Goal: Task Accomplishment & Management: Manage account settings

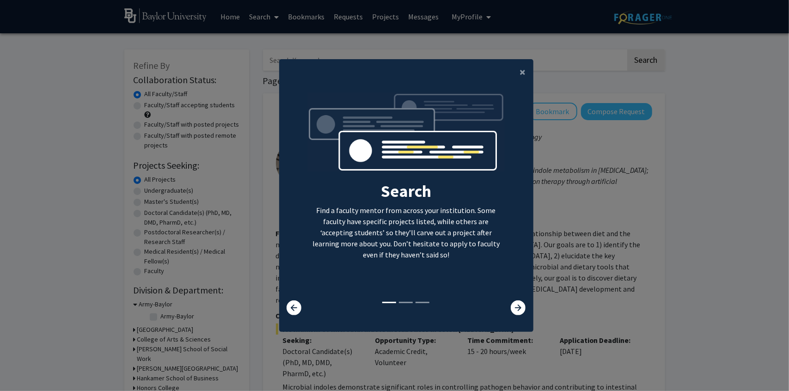
click at [570, 73] on modal-container "× Search Find a faculty mentor from across your institution. Some faculty have …" at bounding box center [394, 195] width 789 height 391
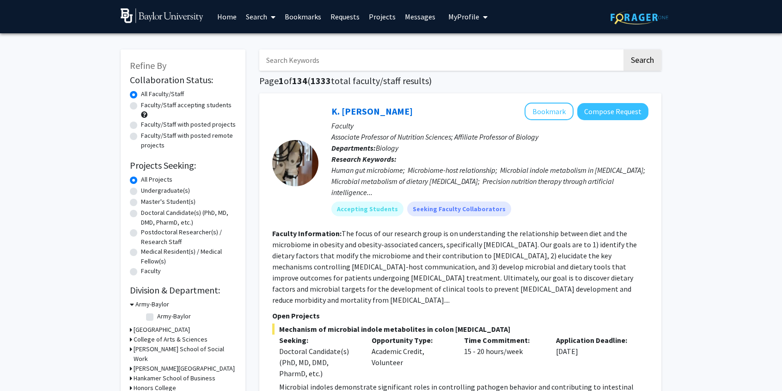
click at [219, 16] on link "Home" at bounding box center [226, 16] width 29 height 32
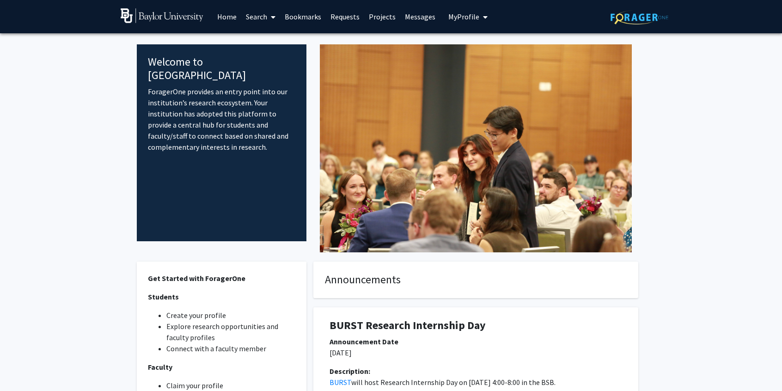
click at [448, 18] on span "My Profile" at bounding box center [463, 16] width 31 height 9
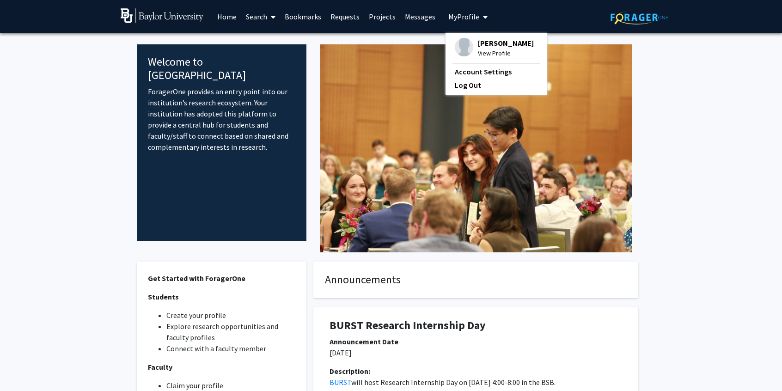
click at [462, 38] on img at bounding box center [464, 47] width 18 height 18
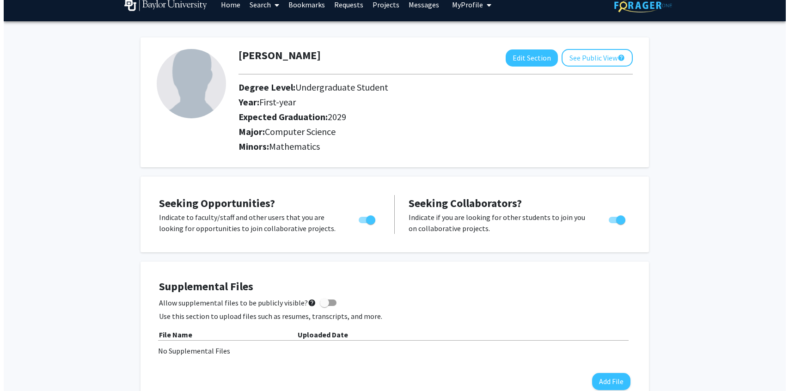
scroll to position [46, 0]
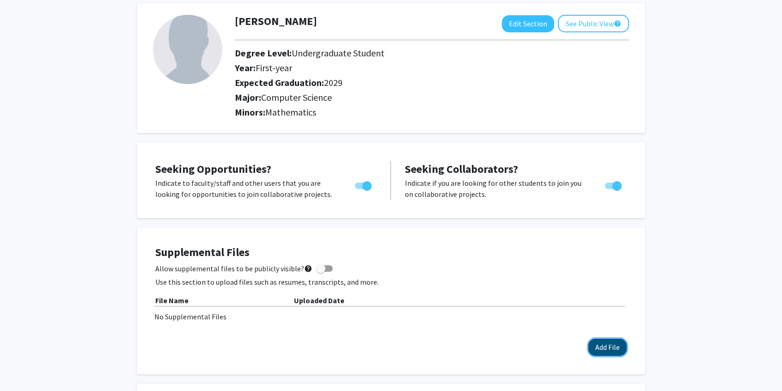
click at [624, 350] on button "Add File" at bounding box center [607, 347] width 38 height 17
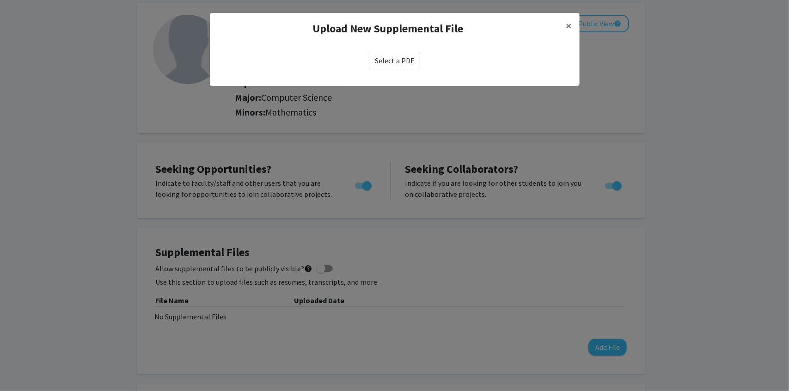
click at [392, 55] on label "Select a PDF" at bounding box center [394, 61] width 51 height 18
click at [0, 0] on input "Select a PDF" at bounding box center [0, 0] width 0 height 0
click at [389, 53] on label "Select a PDF" at bounding box center [394, 61] width 51 height 18
click at [0, 0] on input "Select a PDF" at bounding box center [0, 0] width 0 height 0
click at [397, 54] on label "Select a PDF" at bounding box center [394, 61] width 51 height 18
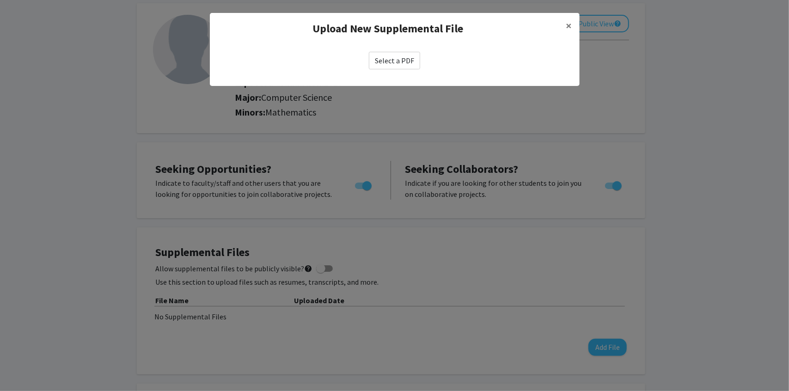
click at [0, 0] on input "Select a PDF" at bounding box center [0, 0] width 0 height 0
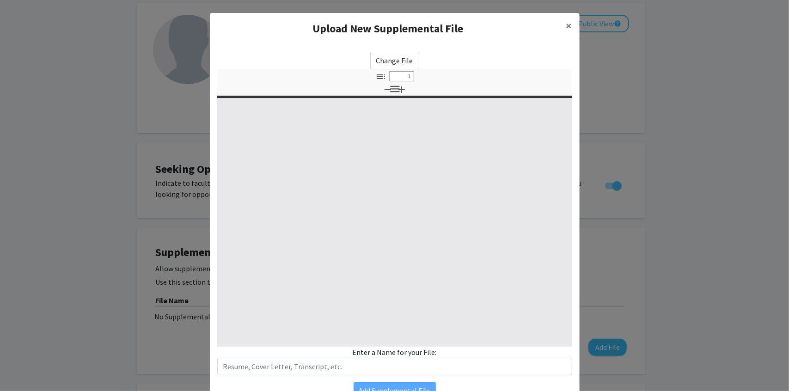
select select "custom"
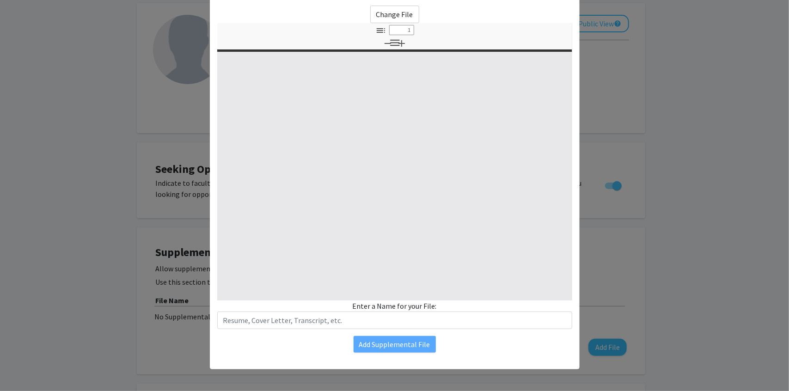
type input "0"
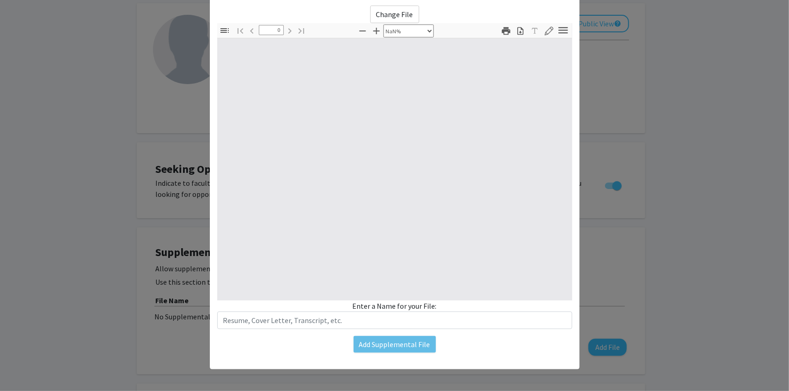
select select "auto"
type input "1"
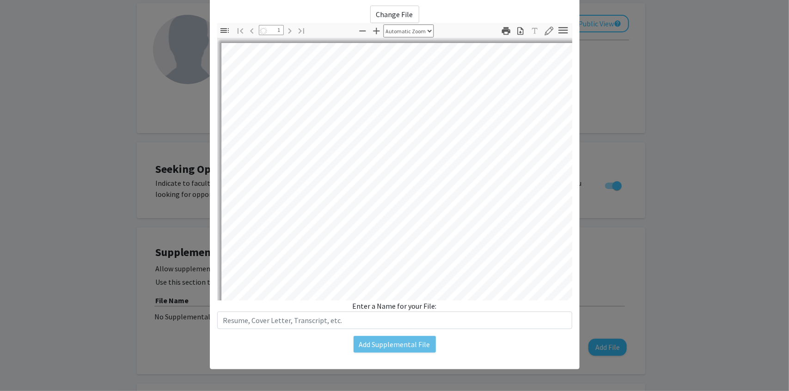
select select "auto"
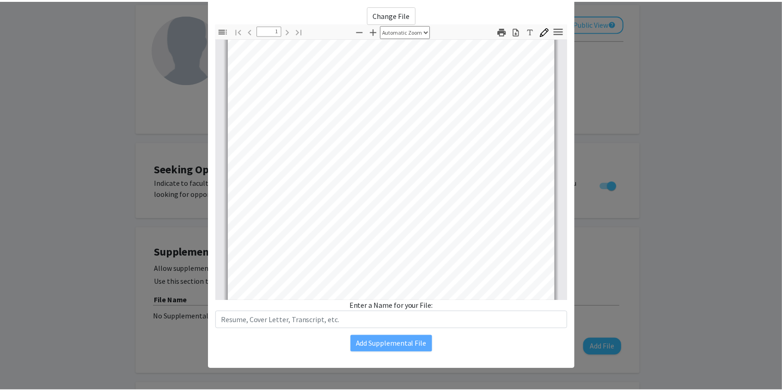
scroll to position [173, 0]
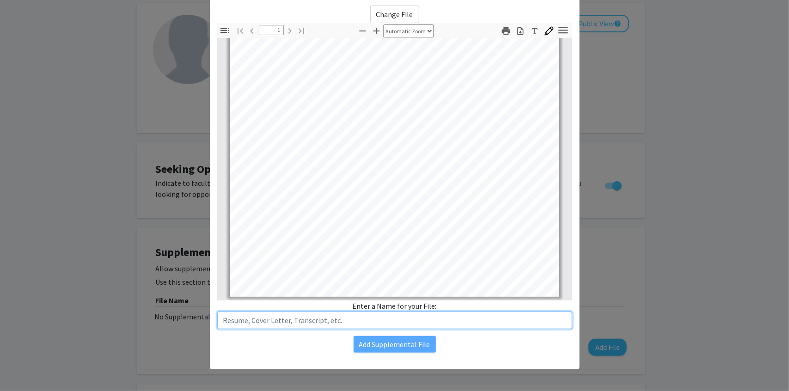
click at [370, 325] on input "text" at bounding box center [394, 320] width 355 height 18
type input "Resume"
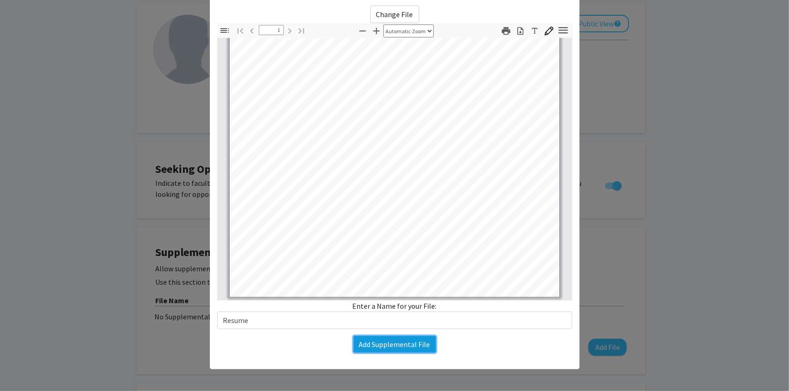
click at [420, 340] on button "Add Supplemental File" at bounding box center [394, 344] width 82 height 17
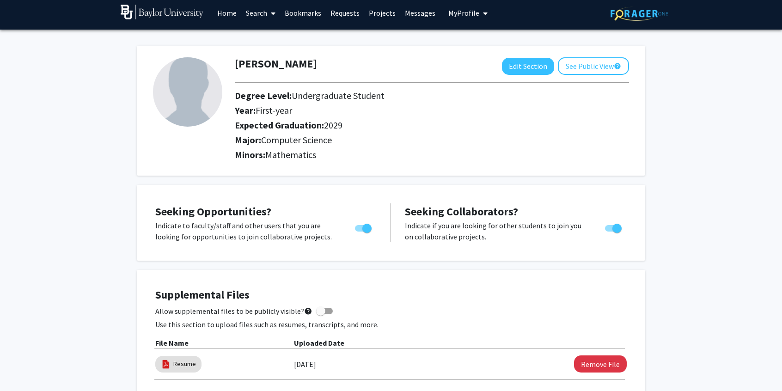
scroll to position [0, 0]
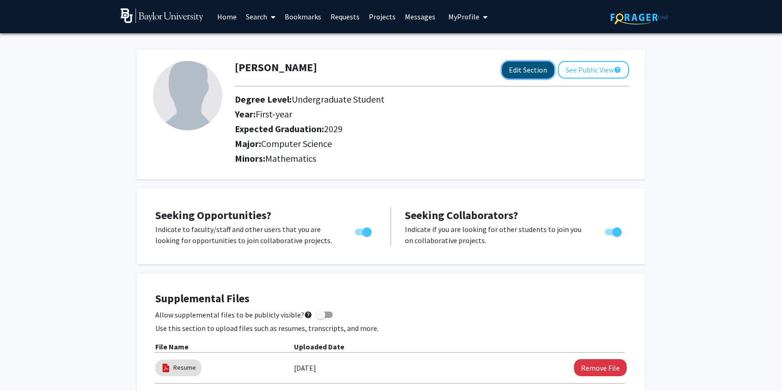
click at [524, 69] on button "Edit Section" at bounding box center [528, 69] width 52 height 17
select select "first-year"
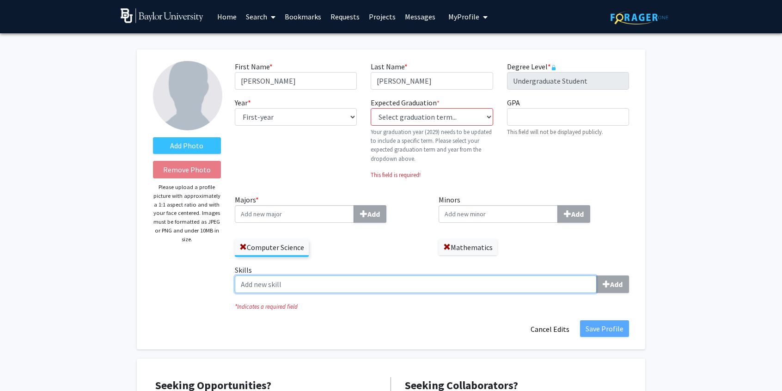
click at [527, 289] on input "Skills Add" at bounding box center [416, 284] width 362 height 18
click at [504, 286] on input "Skills Add" at bounding box center [416, 284] width 362 height 18
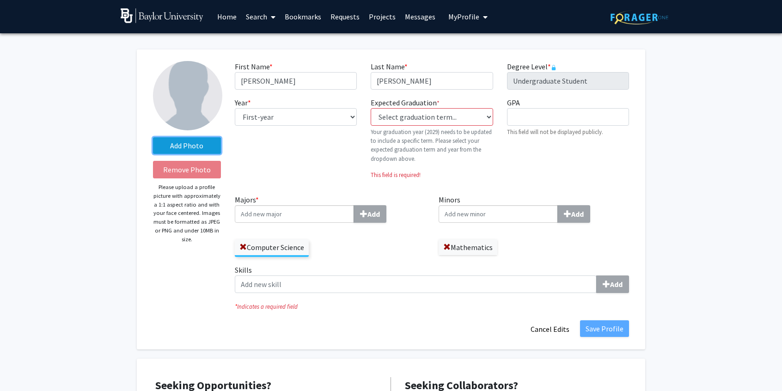
click at [213, 150] on label "Add Photo" at bounding box center [187, 145] width 68 height 17
click at [0, 0] on input "Add Photo" at bounding box center [0, 0] width 0 height 0
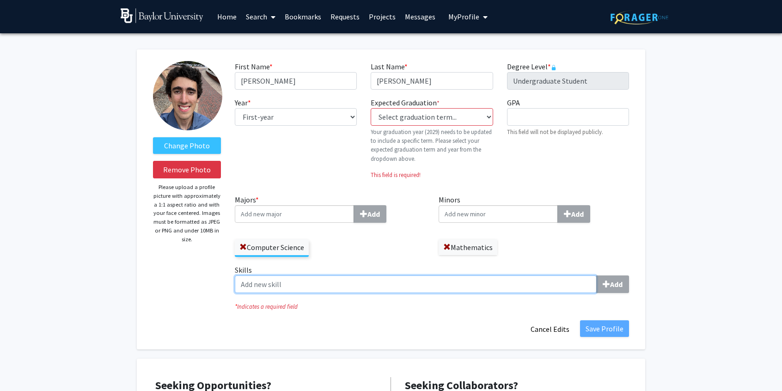
click at [339, 280] on input "Skills Add" at bounding box center [416, 284] width 362 height 18
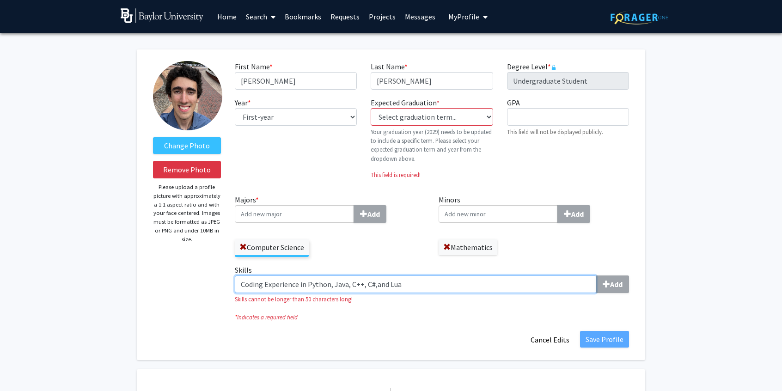
type input "Coding Experience in Python, Java, C++, C#, and Lua"
drag, startPoint x: 508, startPoint y: 285, endPoint x: 231, endPoint y: 280, distance: 276.7
click at [231, 280] on div "Skills Coding Experience in Python, Java, C++, C#, and Lua Add Skills cannot be…" at bounding box center [432, 287] width 408 height 47
type input "Java, C#, Python, Lua, self-motivated, fast learner,"
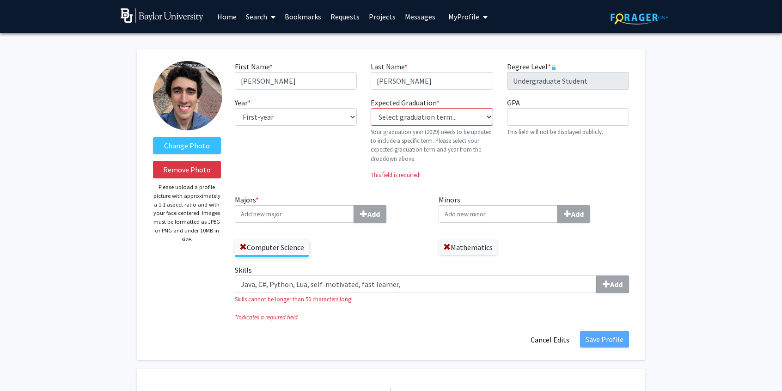
click at [406, 129] on p "Your graduation year (2029) needs to be updated to include a specific term. Ple…" at bounding box center [431, 145] width 122 height 36
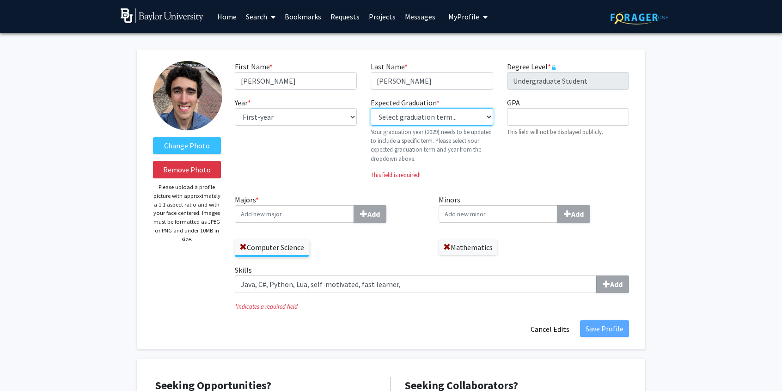
click at [402, 119] on select "Select graduation term... Previous: 2029 (Please select a specific term) Spring…" at bounding box center [431, 117] width 122 height 18
select select "46: spring_2029"
click at [370, 108] on select "Select graduation term... Previous: 2029 (Please select a specific term) Spring…" at bounding box center [431, 117] width 122 height 18
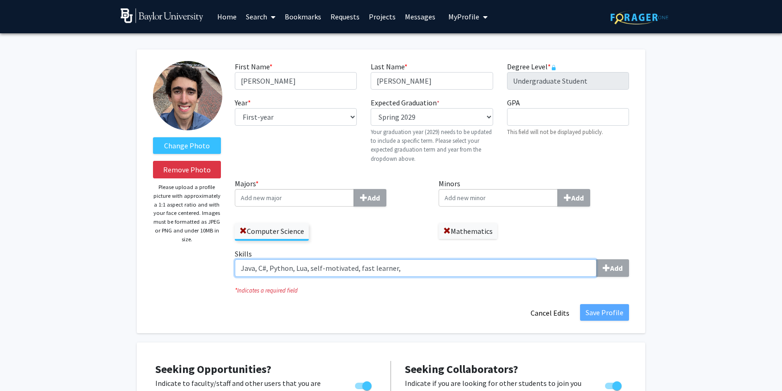
click at [402, 273] on input "Java, C#, Python, Lua, self-motivated, fast learner," at bounding box center [416, 268] width 362 height 18
type input "Java"
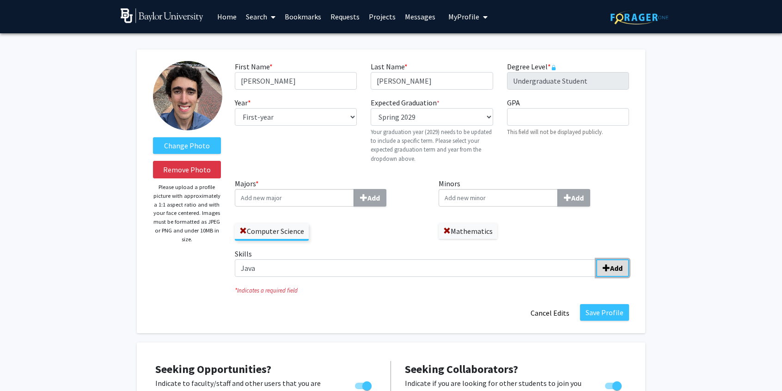
click at [609, 271] on button "Add" at bounding box center [612, 268] width 33 height 18
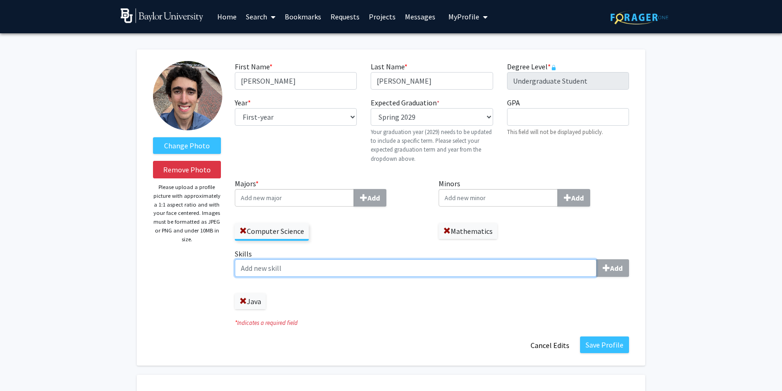
click at [486, 269] on input "Skills Add" at bounding box center [416, 268] width 362 height 18
type input "C#"
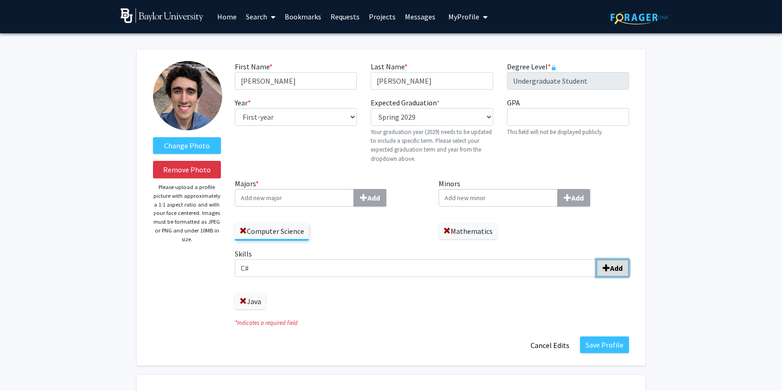
click at [613, 271] on b "Add" at bounding box center [616, 267] width 12 height 9
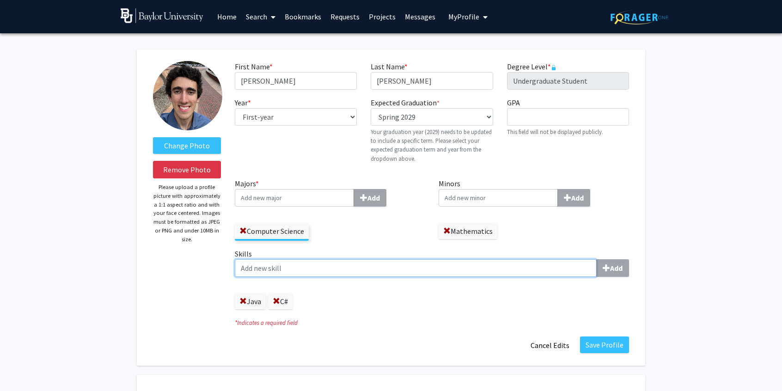
click at [402, 261] on input "Skills Add" at bounding box center [416, 268] width 362 height 18
type input "Python"
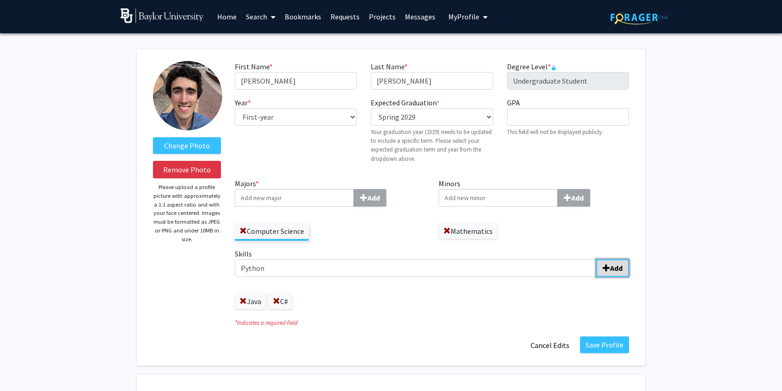
click at [600, 269] on button "Add" at bounding box center [612, 268] width 33 height 18
drag, startPoint x: 366, startPoint y: 278, endPoint x: 367, endPoint y: 272, distance: 6.1
click at [366, 277] on div "Skills Add Java C# Python" at bounding box center [432, 278] width 394 height 61
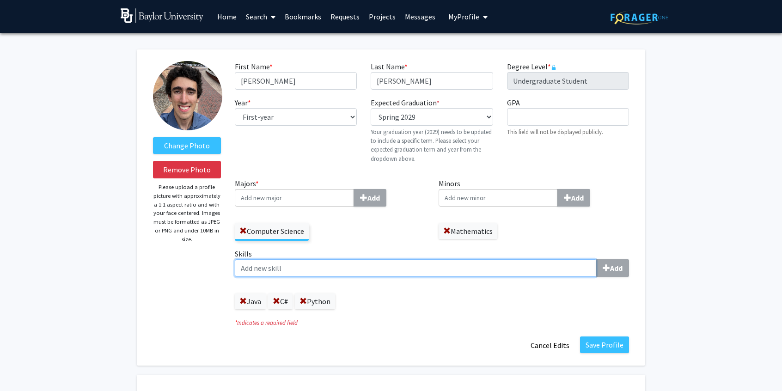
click at [367, 272] on input "Skills Add" at bounding box center [416, 268] width 362 height 18
type input "Lua"
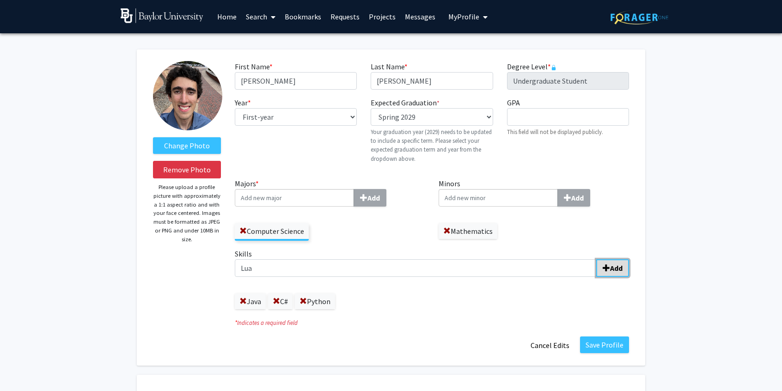
click at [626, 267] on button "Add" at bounding box center [612, 268] width 33 height 18
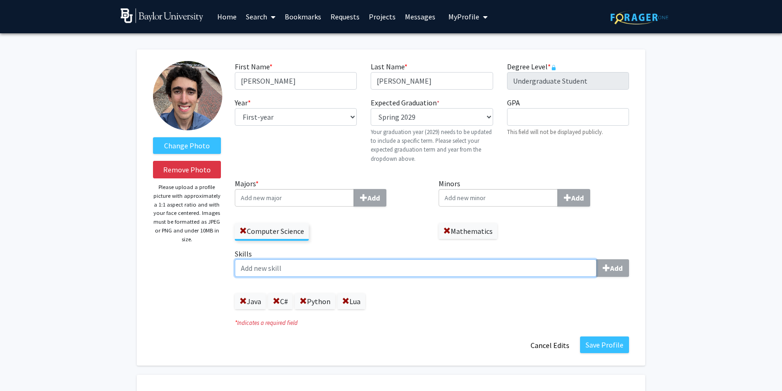
click at [356, 271] on input "Skills Add" at bounding box center [416, 268] width 362 height 18
type input "C"
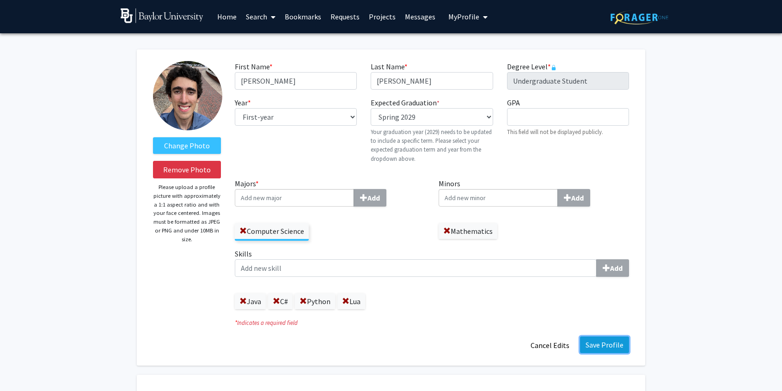
click at [588, 340] on button "Save Profile" at bounding box center [604, 344] width 49 height 17
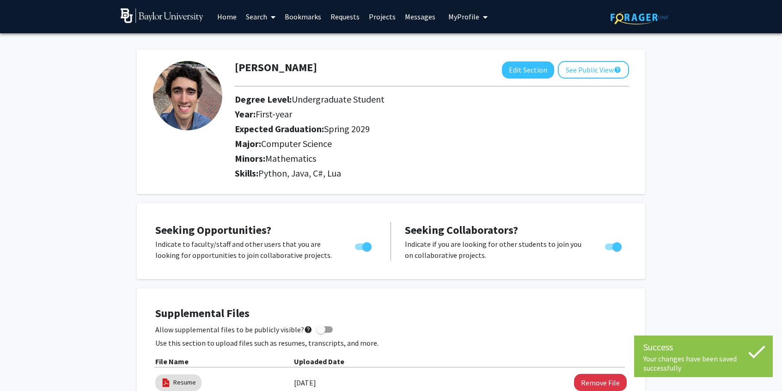
click at [227, 14] on link "Home" at bounding box center [226, 16] width 29 height 32
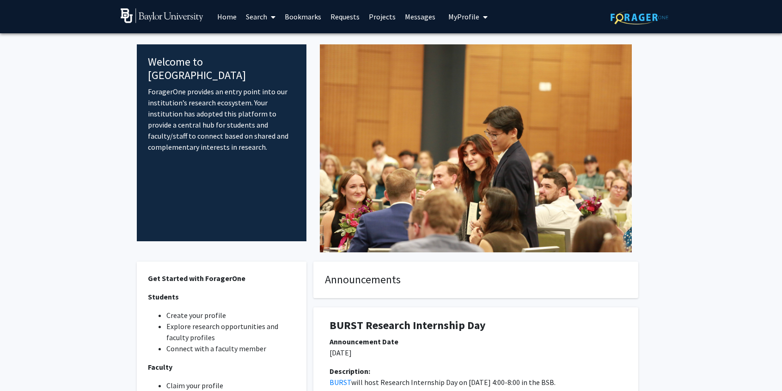
click at [465, 15] on span "My Profile" at bounding box center [463, 16] width 31 height 9
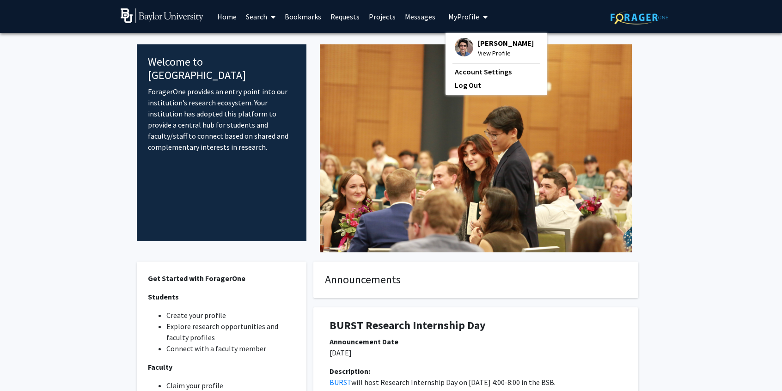
click at [264, 17] on link "Search" at bounding box center [260, 16] width 39 height 32
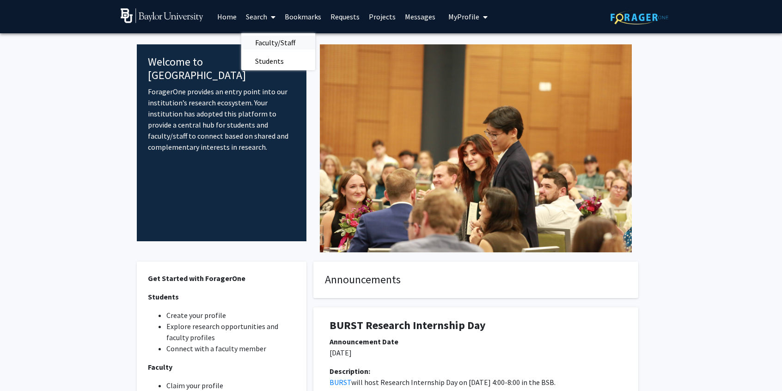
click at [266, 40] on span "Faculty/Staff" at bounding box center [275, 42] width 68 height 18
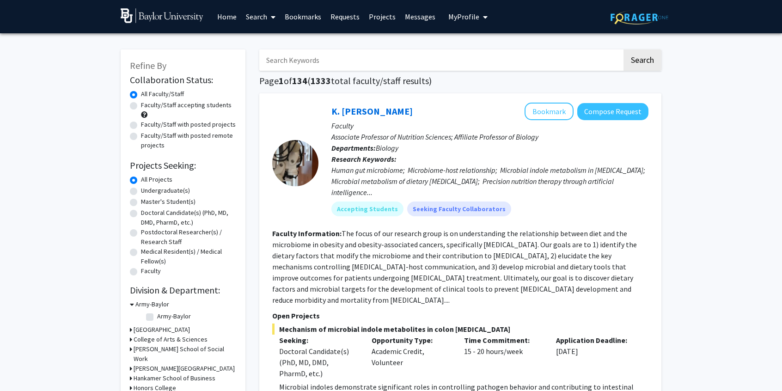
click at [298, 148] on div at bounding box center [295, 163] width 46 height 46
click at [250, 18] on link "Search" at bounding box center [260, 16] width 39 height 32
click at [269, 62] on span "Students" at bounding box center [269, 61] width 56 height 18
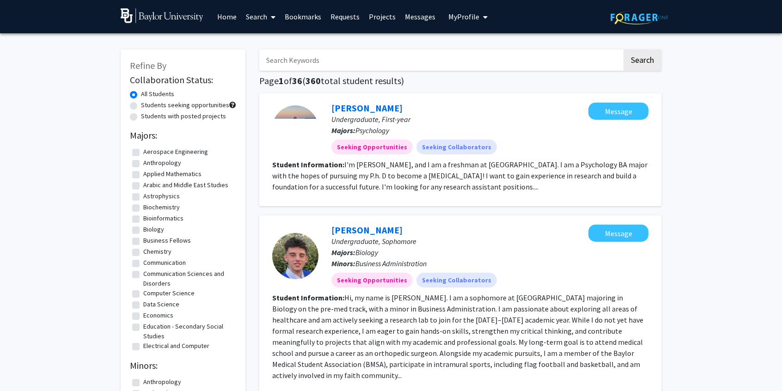
click at [355, 118] on span "Undergraduate, First-year" at bounding box center [370, 119] width 79 height 9
click at [304, 129] on div at bounding box center [295, 128] width 46 height 46
click at [347, 108] on link "[PERSON_NAME]" at bounding box center [366, 108] width 71 height 12
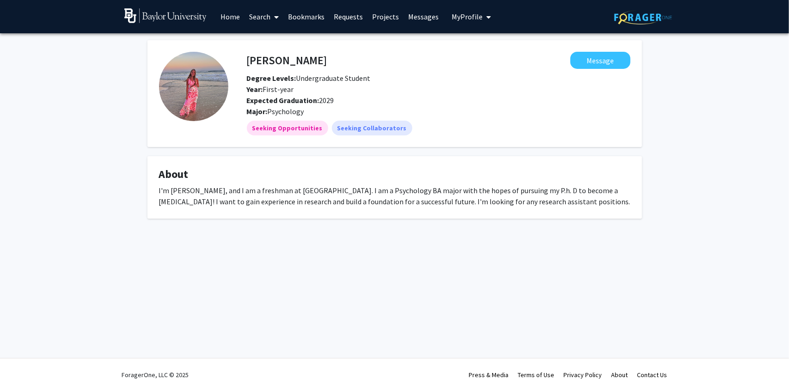
click at [190, 86] on img at bounding box center [193, 86] width 69 height 69
